Goal: Task Accomplishment & Management: Manage account settings

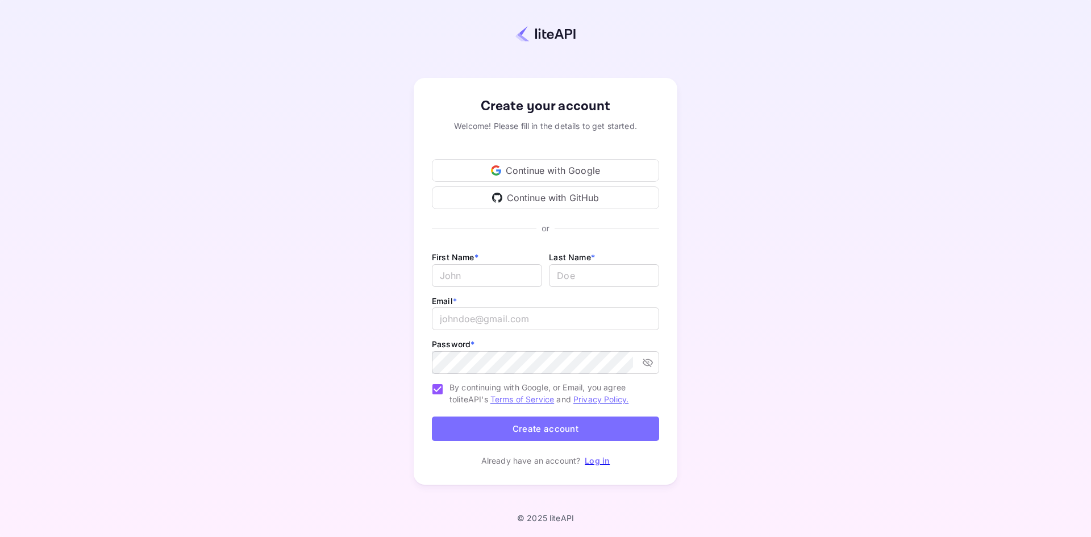
click at [528, 175] on div "Continue with Google" at bounding box center [545, 170] width 227 height 23
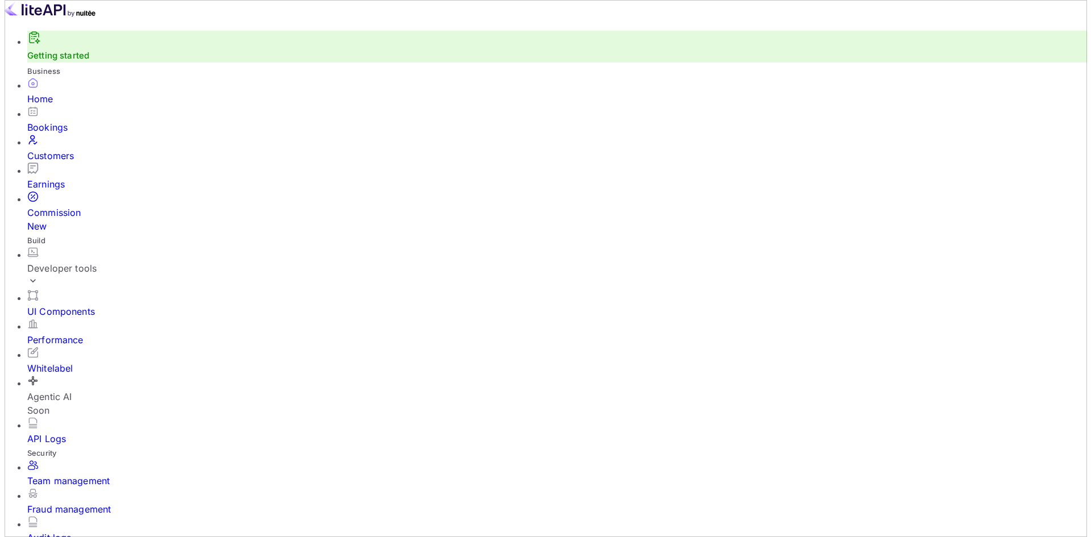
scroll to position [34, 0]
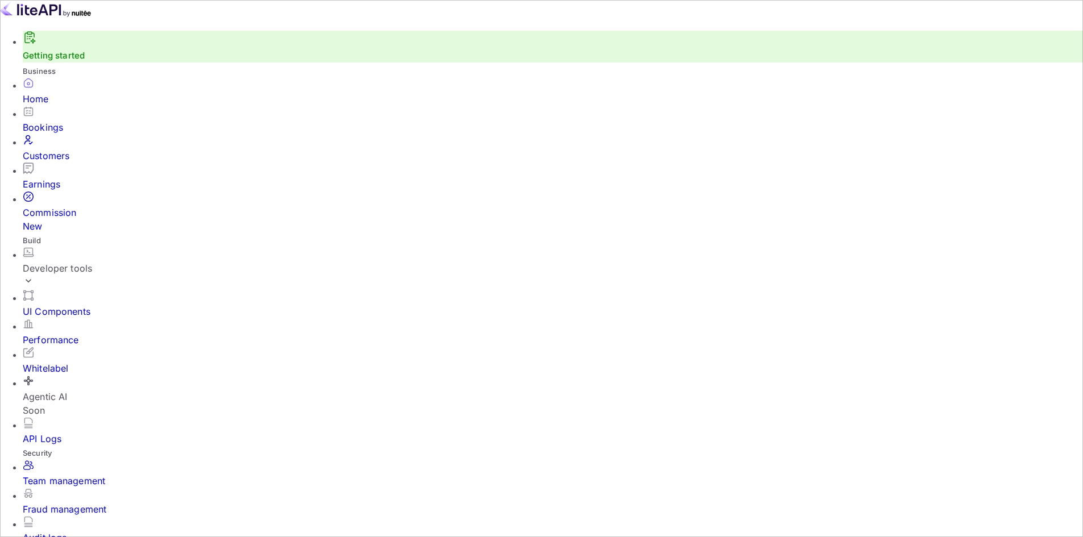
drag, startPoint x: 112, startPoint y: 22, endPoint x: 28, endPoint y: 19, distance: 84.2
click at [28, 19] on div at bounding box center [541, 11] width 1083 height 22
click at [97, 261] on div "Developer tools" at bounding box center [553, 268] width 1060 height 14
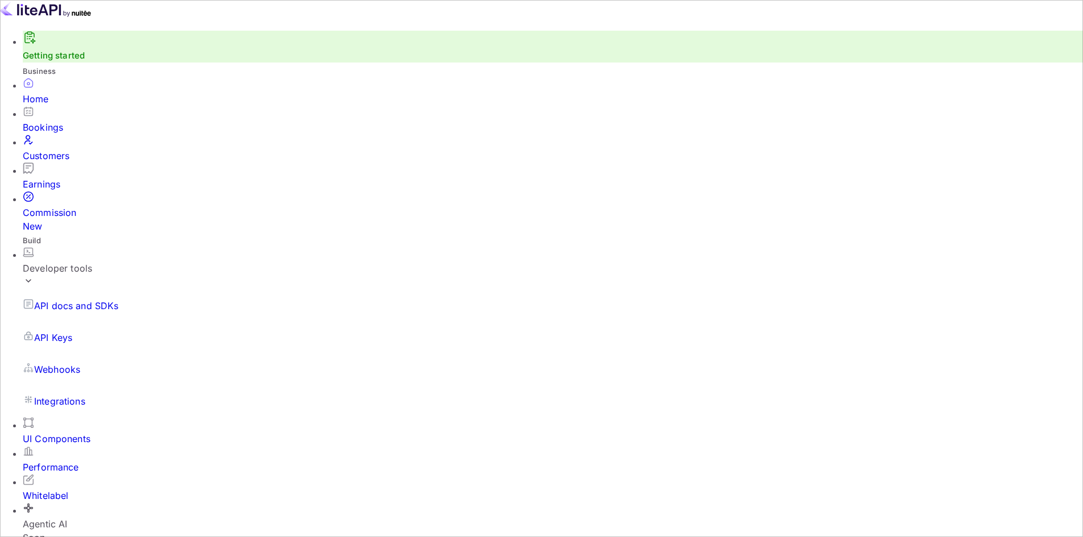
click at [53, 331] on p "API Keys" at bounding box center [53, 338] width 38 height 14
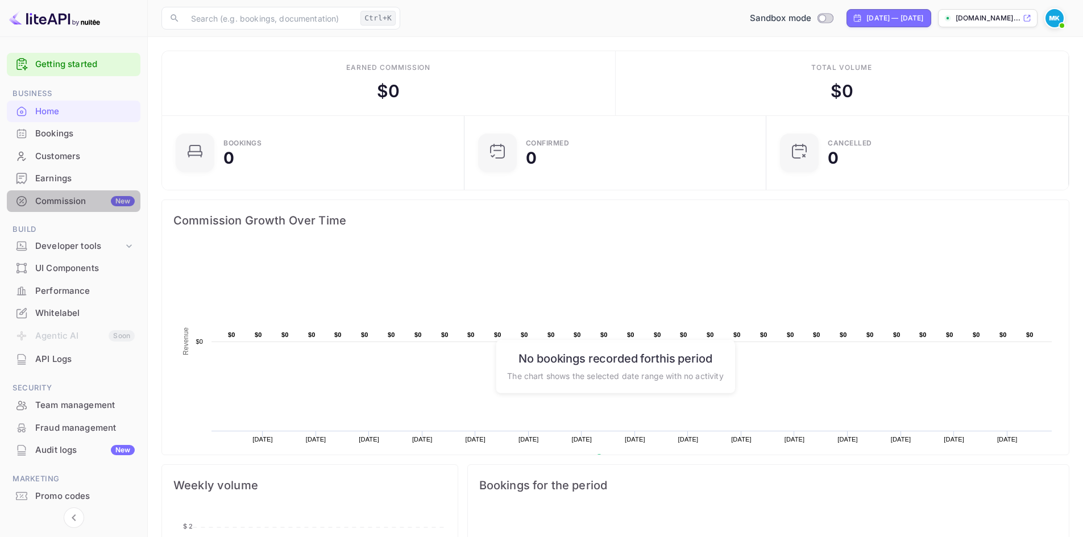
click at [63, 193] on div "Commission New" at bounding box center [74, 201] width 134 height 22
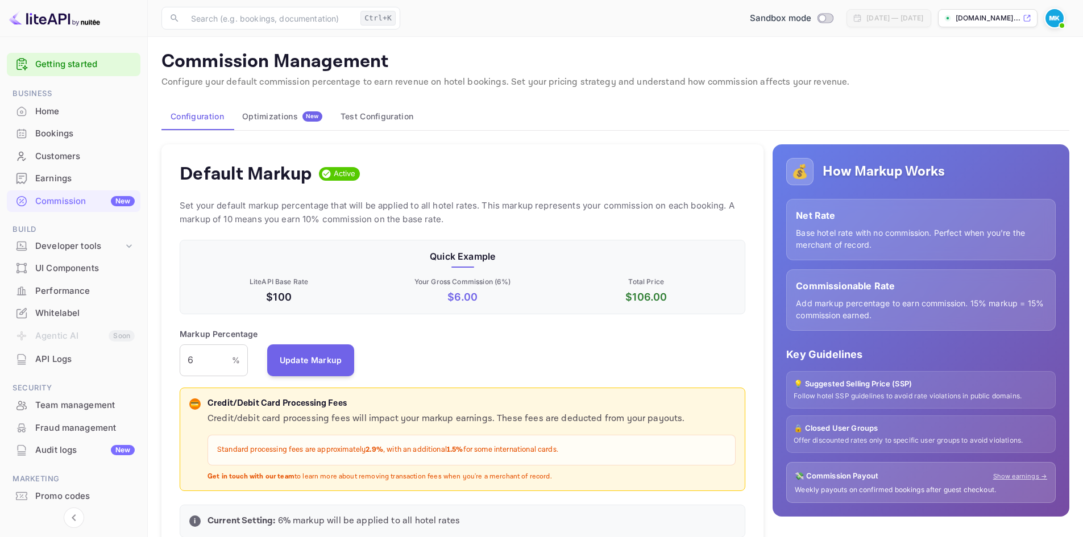
scroll to position [23, 0]
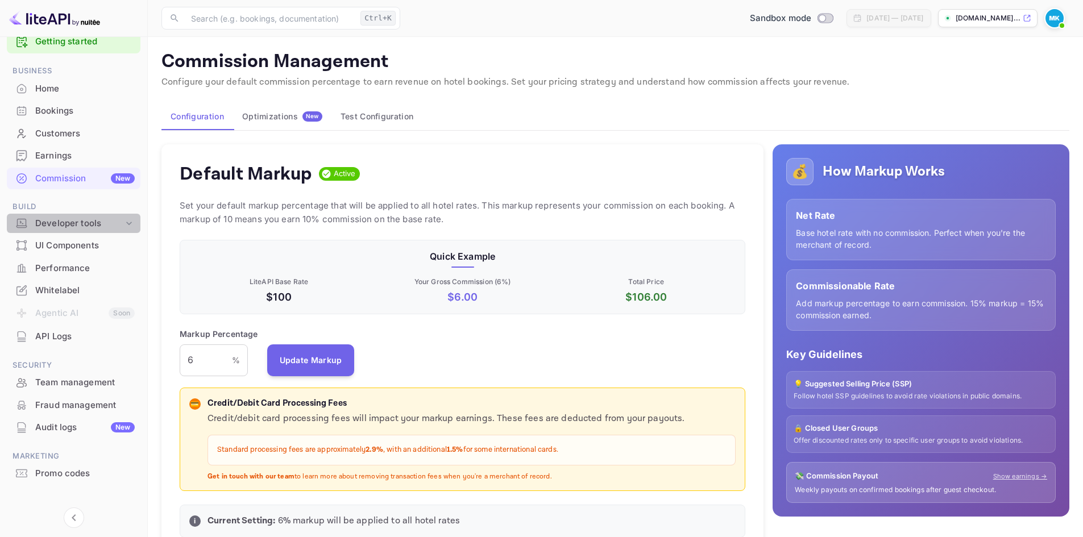
click at [45, 217] on div "Developer tools" at bounding box center [79, 223] width 88 height 13
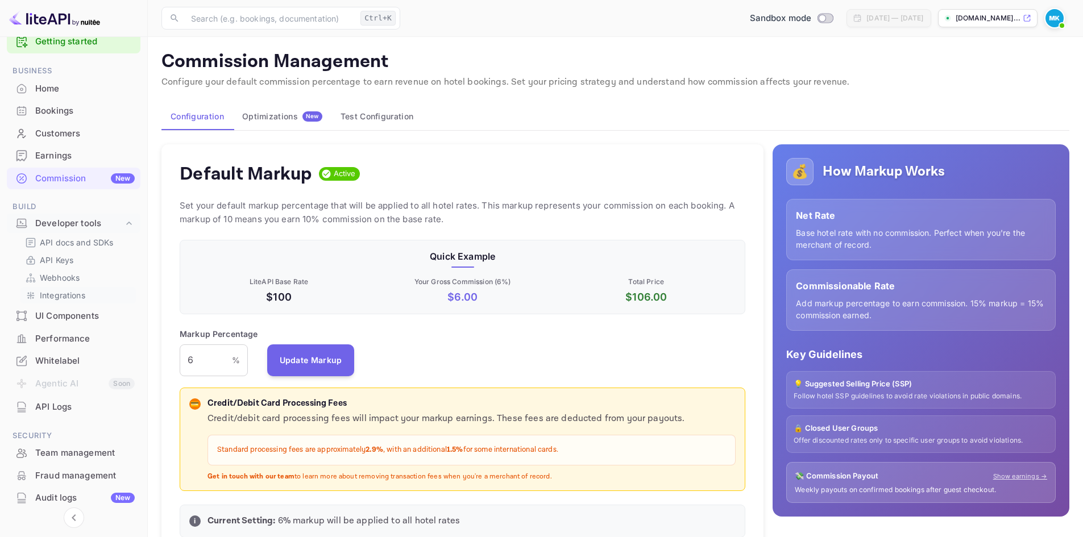
click at [64, 298] on p "Integrations" at bounding box center [62, 295] width 45 height 12
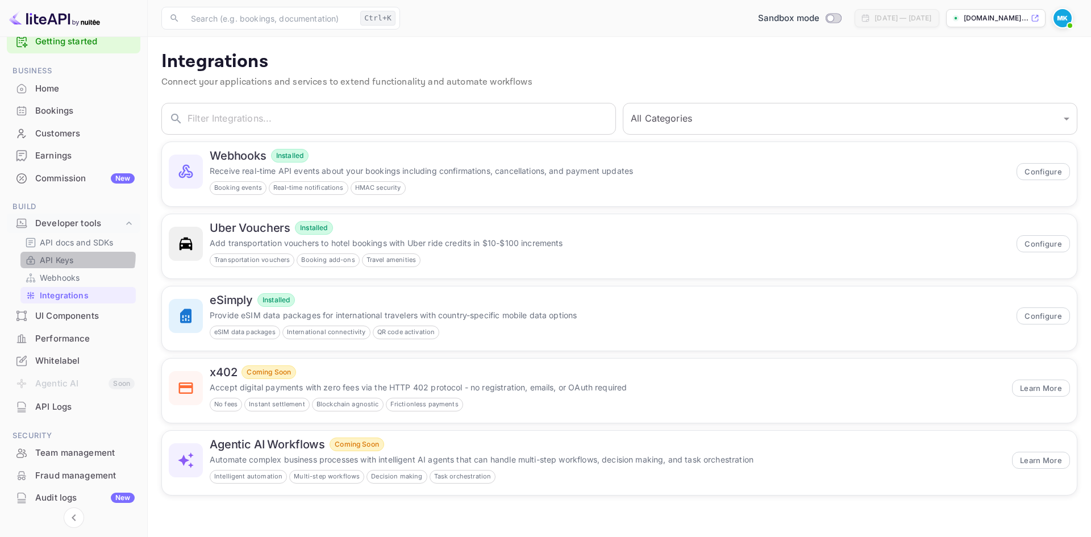
click at [49, 253] on div "API Keys" at bounding box center [77, 260] width 115 height 16
click at [71, 256] on p "API Keys" at bounding box center [57, 260] width 34 height 12
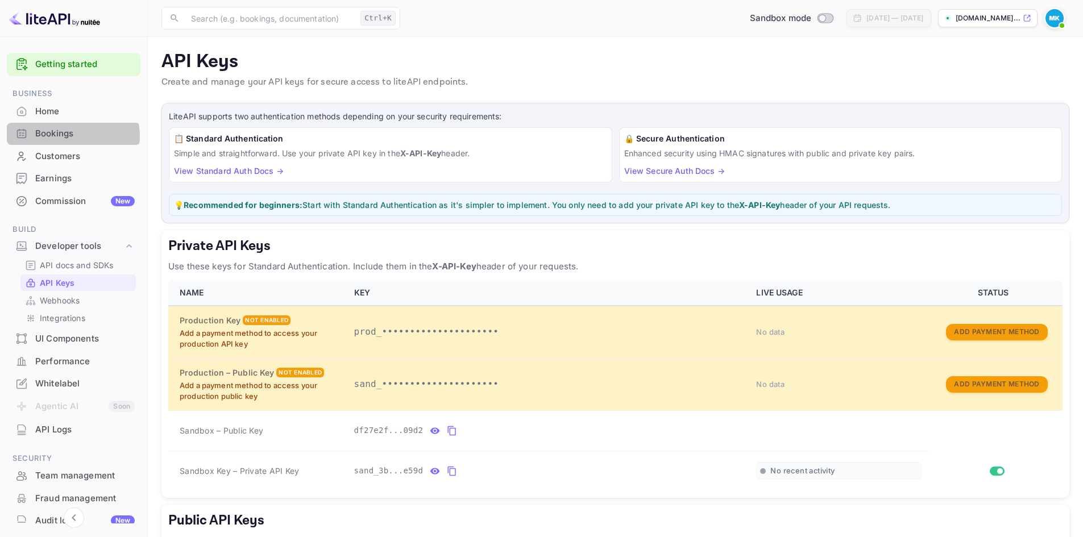
click at [69, 136] on div "Bookings" at bounding box center [84, 133] width 99 height 13
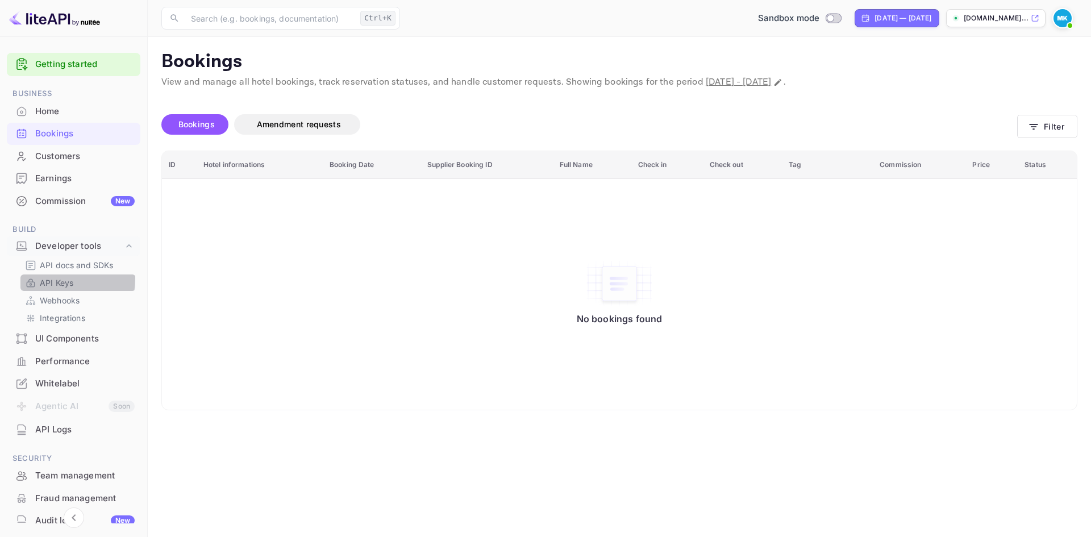
click at [40, 279] on p "API Keys" at bounding box center [57, 283] width 34 height 12
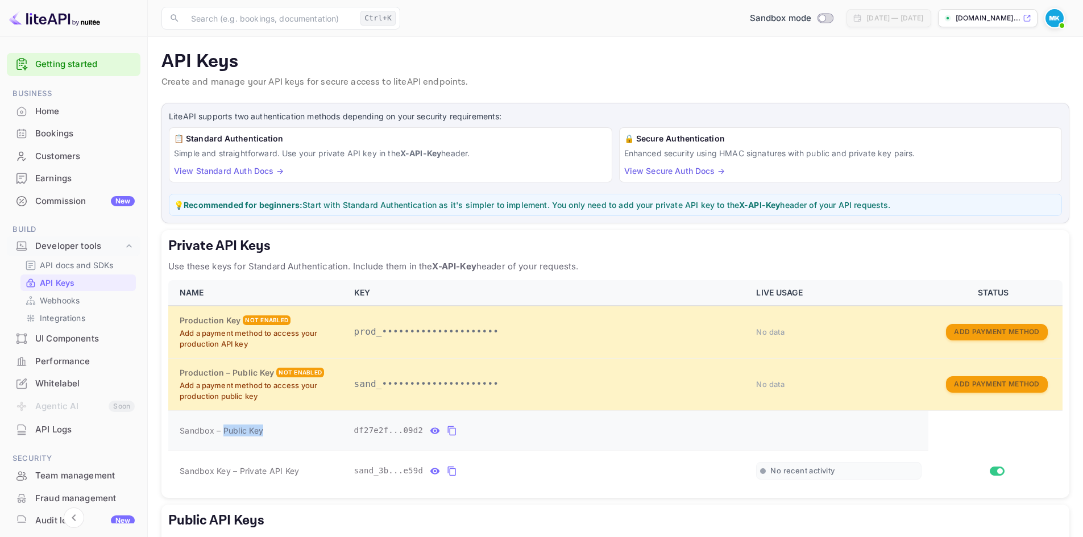
drag, startPoint x: 277, startPoint y: 429, endPoint x: 222, endPoint y: 430, distance: 54.6
click at [222, 430] on div "Sandbox – Public Key" at bounding box center [260, 431] width 161 height 12
copy span "Public Key"
drag, startPoint x: 447, startPoint y: 430, endPoint x: 344, endPoint y: 434, distance: 102.4
click at [447, 430] on icon "private api keys table" at bounding box center [452, 431] width 10 height 14
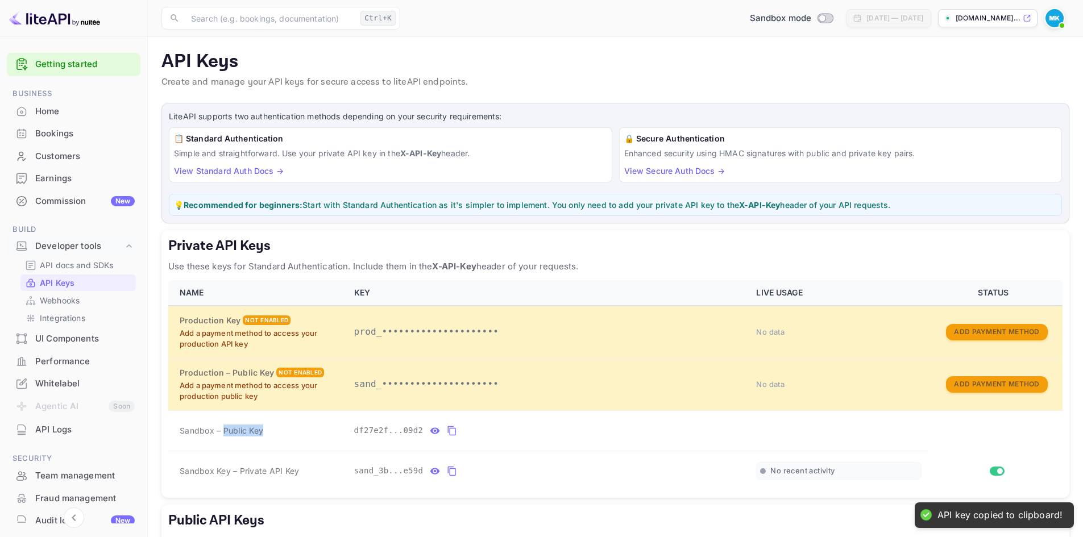
click at [445, 422] on button "private api keys table" at bounding box center [452, 431] width 15 height 18
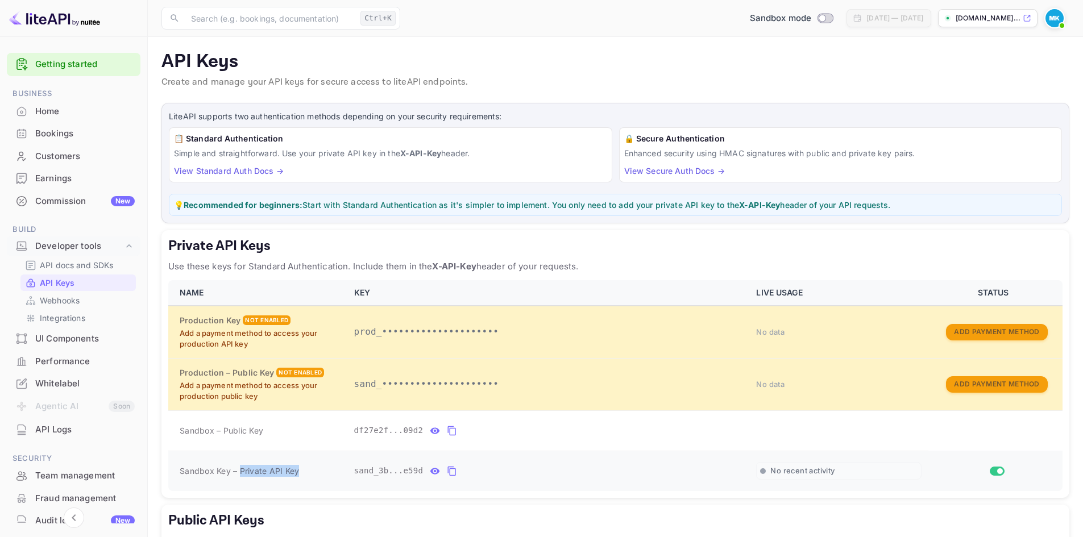
drag, startPoint x: 307, startPoint y: 473, endPoint x: 239, endPoint y: 471, distance: 68.3
click at [239, 471] on div "Sandbox Key – Private API Key" at bounding box center [260, 471] width 161 height 12
copy span "Private API Key"
click at [448, 471] on icon "private api keys table" at bounding box center [452, 472] width 8 height 10
